Goal: Information Seeking & Learning: Learn about a topic

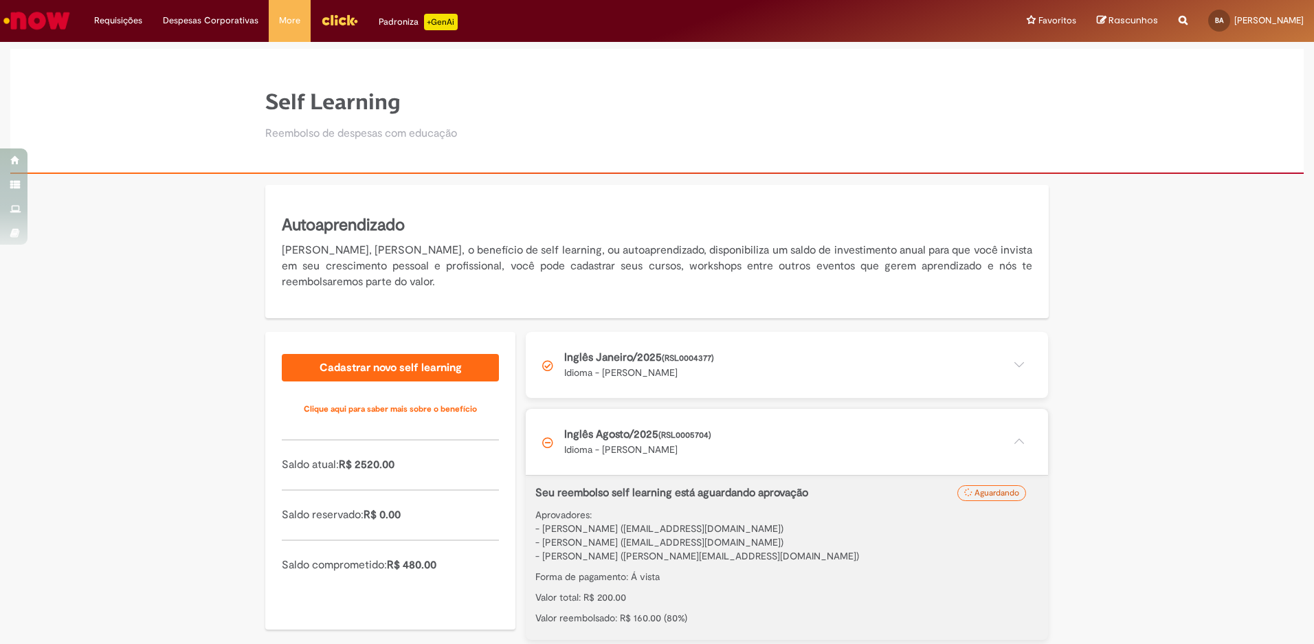
scroll to position [140, 0]
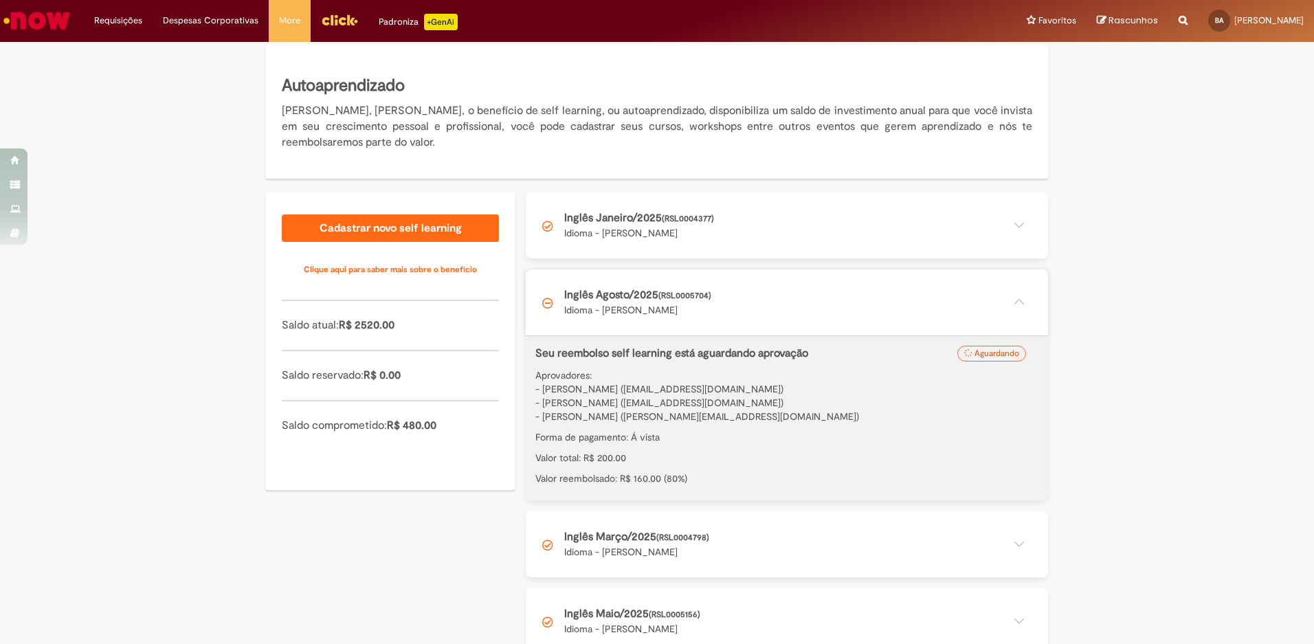
click at [1228, 445] on div "Autoaprendizado Olá, [PERSON_NAME], o benefício de self learning, ou autoaprend…" at bounding box center [657, 355] width 1314 height 620
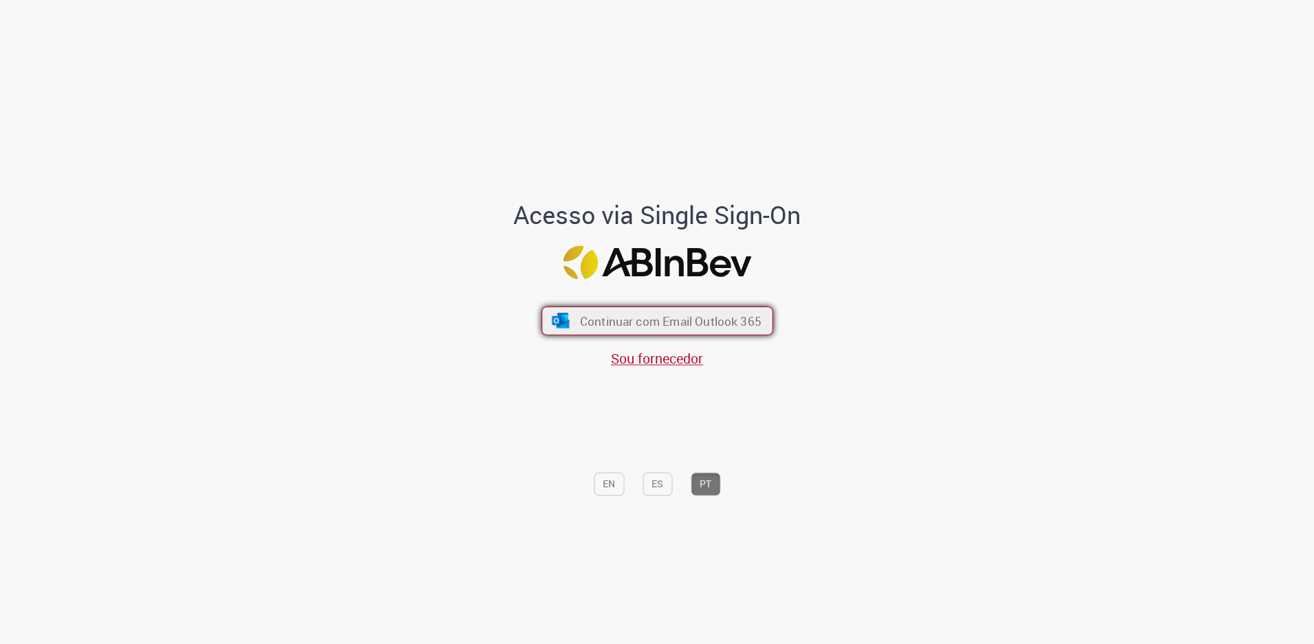
click at [589, 311] on button "Continuar com Email Outlook 365" at bounding box center [658, 321] width 232 height 29
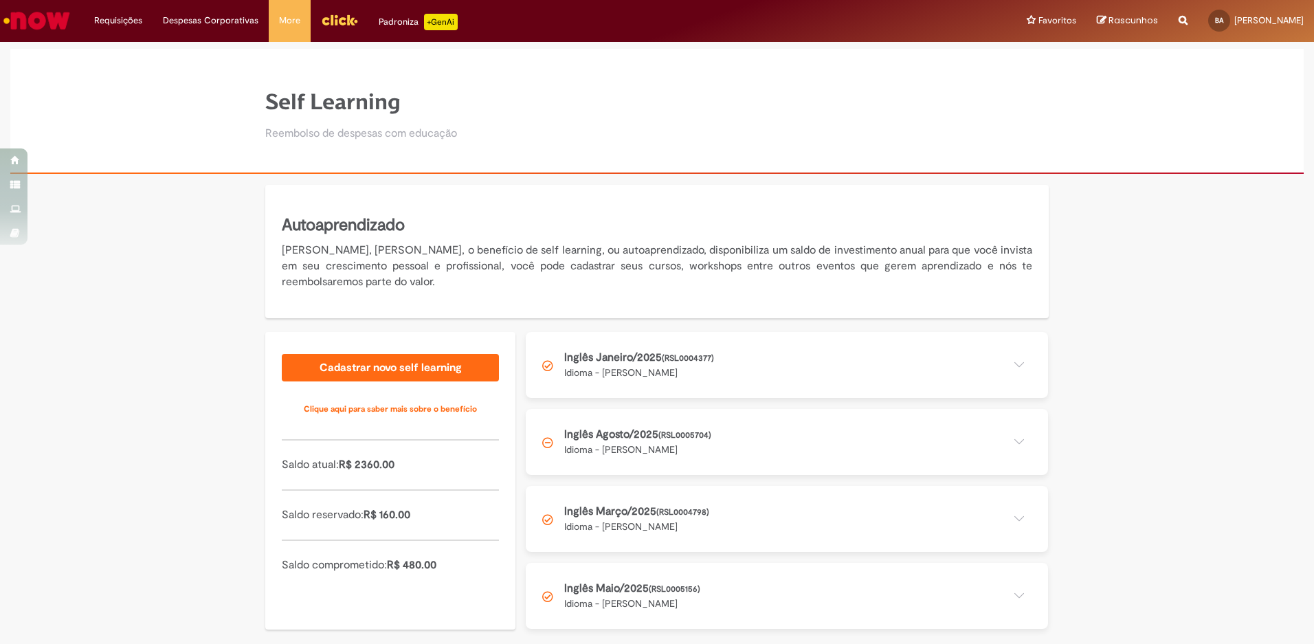
click at [644, 435] on button at bounding box center [787, 442] width 522 height 66
